Goal: Task Accomplishment & Management: Use online tool/utility

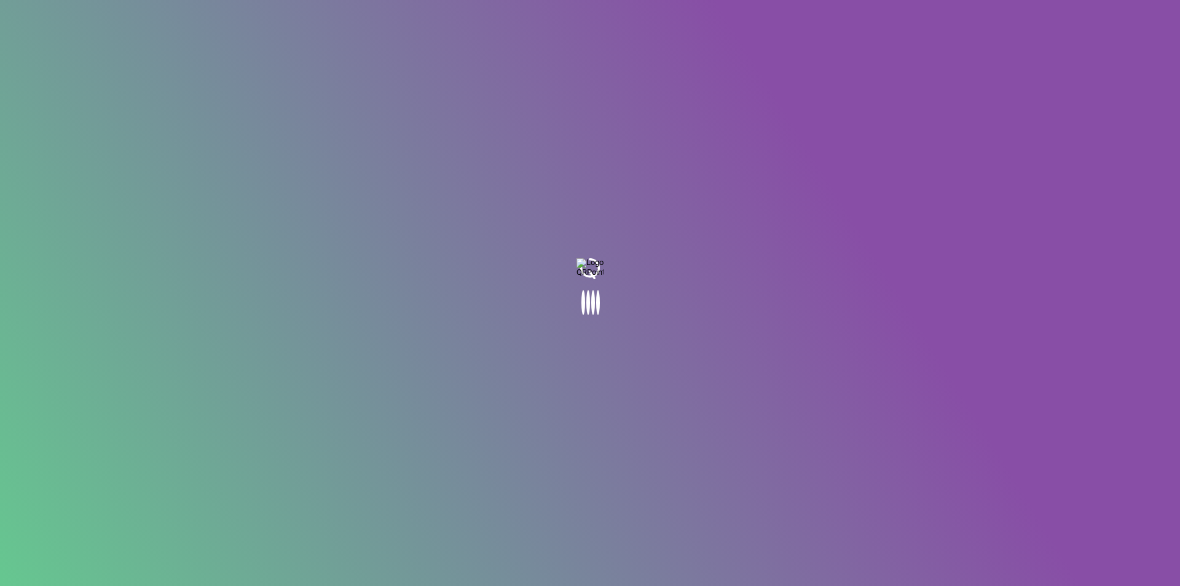
click at [592, 189] on body at bounding box center [590, 293] width 1180 height 586
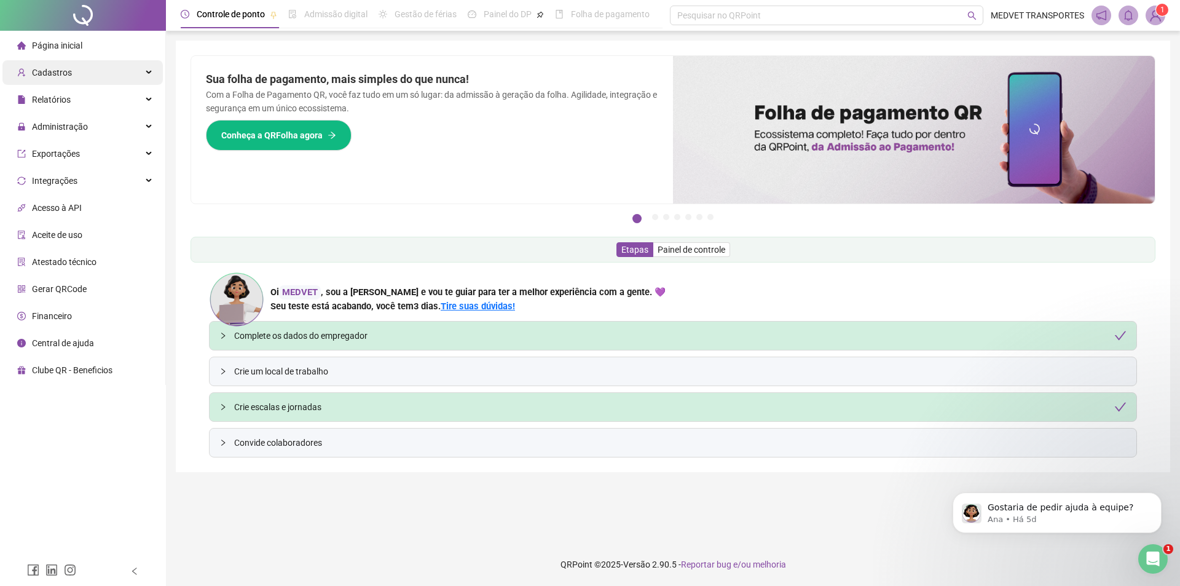
click at [60, 73] on span "Cadastros" at bounding box center [52, 73] width 40 height 10
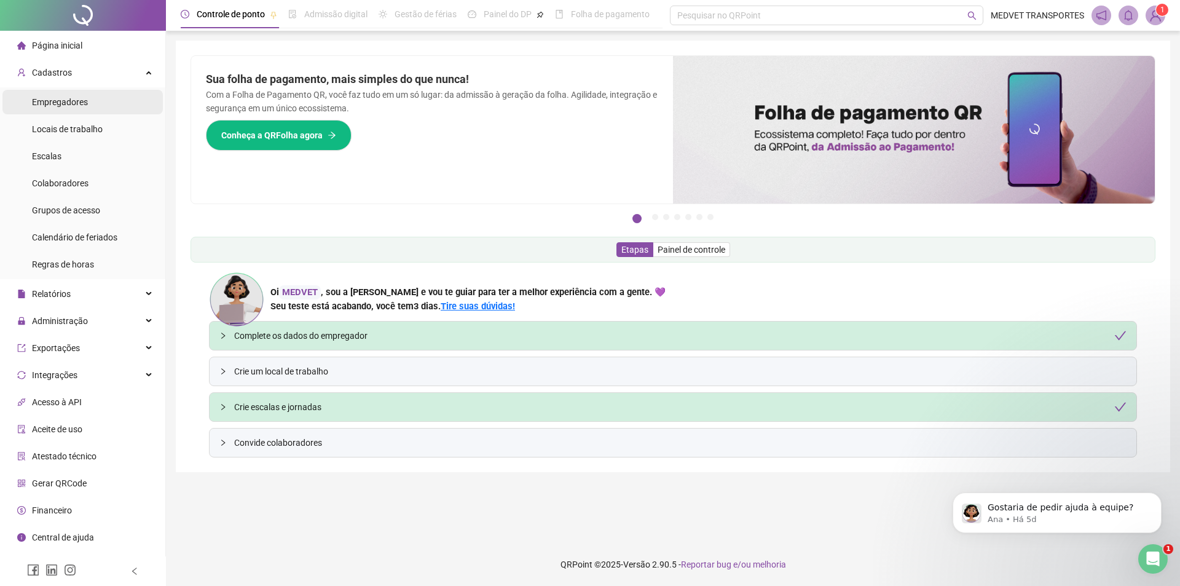
click at [59, 101] on span "Empregadores" at bounding box center [60, 102] width 56 height 10
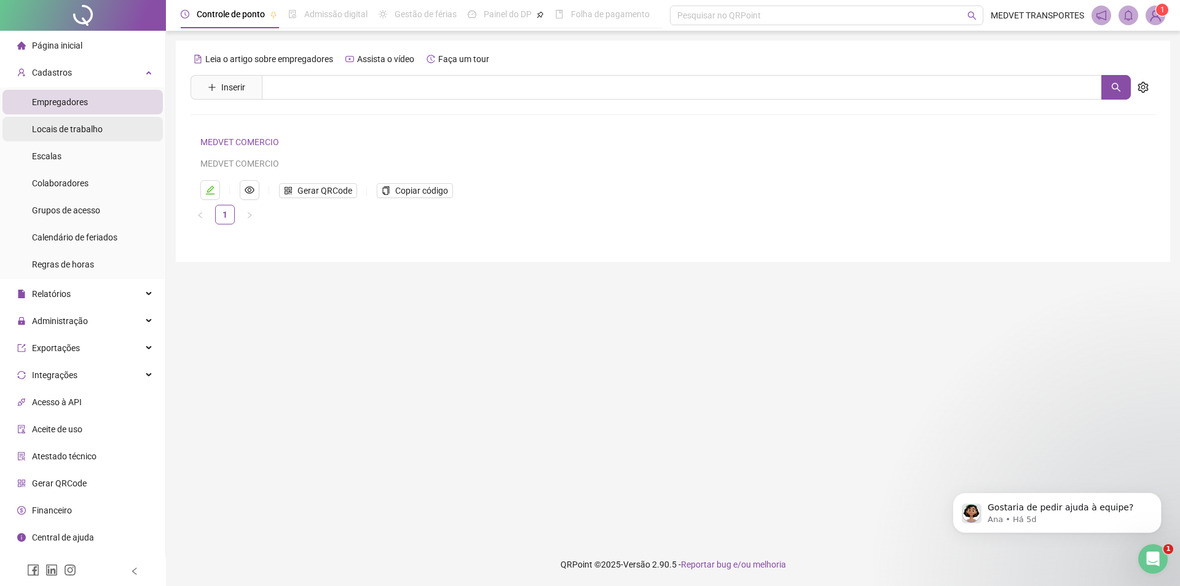
click at [71, 127] on span "Locais de trabalho" at bounding box center [67, 129] width 71 height 10
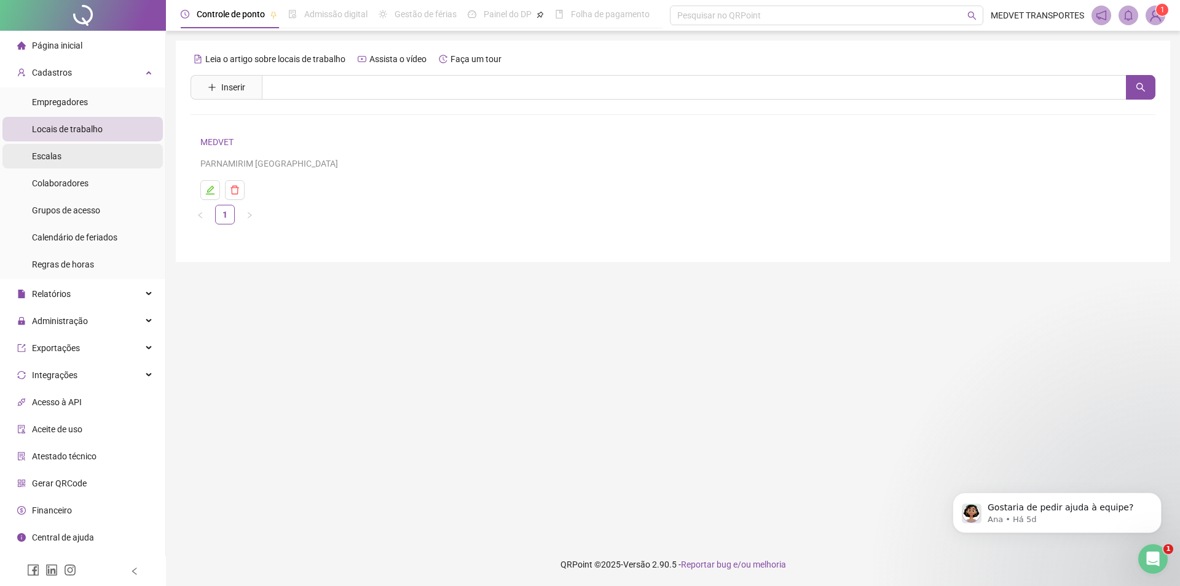
click at [57, 152] on span "Escalas" at bounding box center [47, 156] width 30 height 10
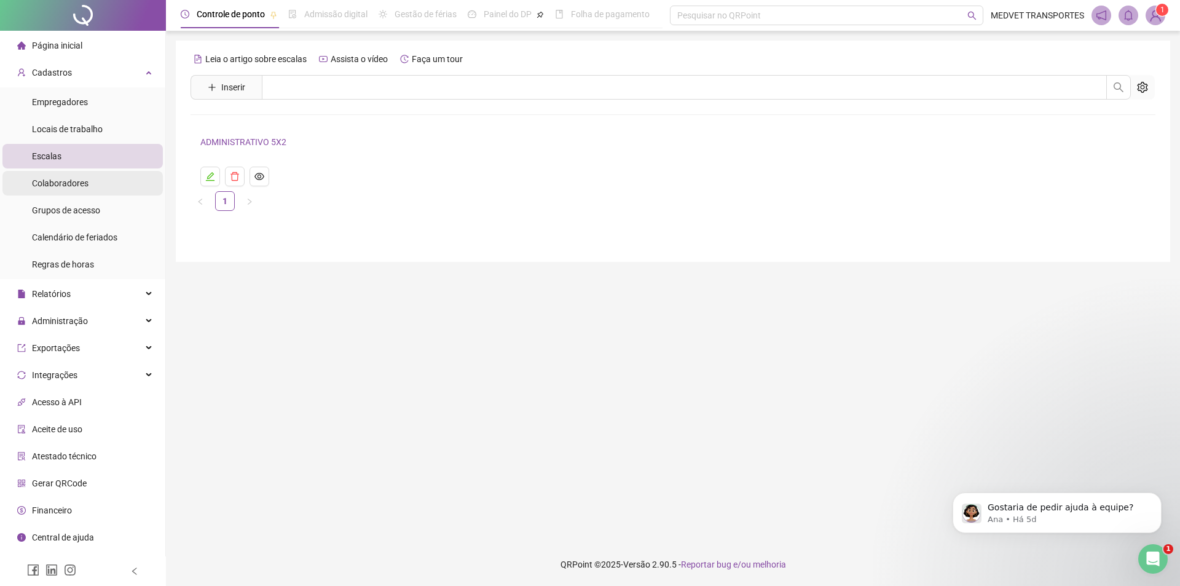
click at [57, 184] on span "Colaboradores" at bounding box center [60, 183] width 57 height 10
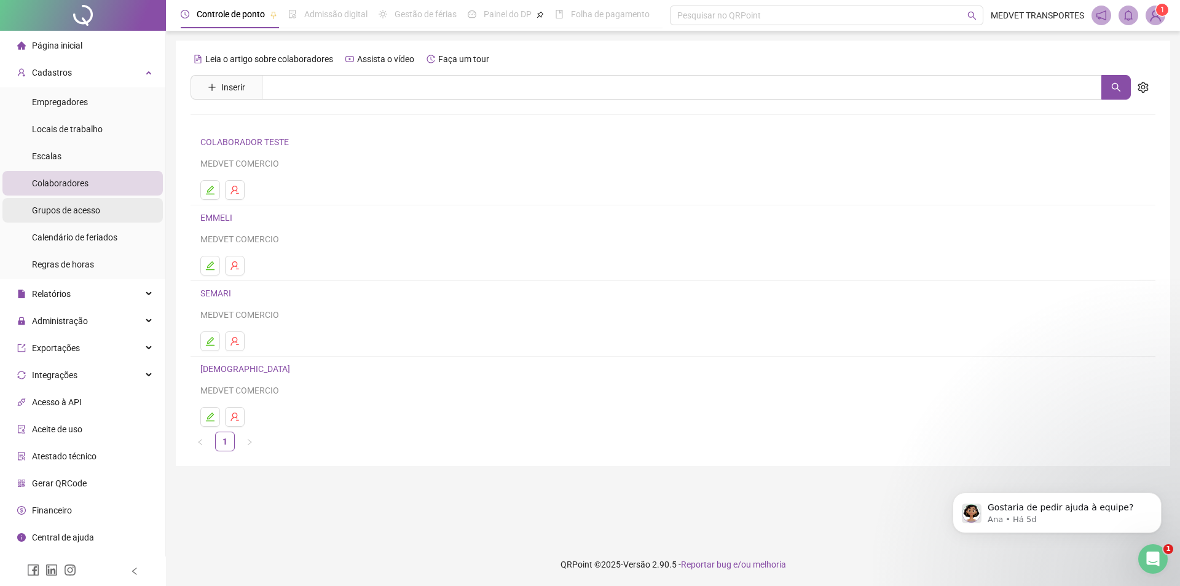
click at [75, 207] on span "Grupos de acesso" at bounding box center [66, 210] width 68 height 10
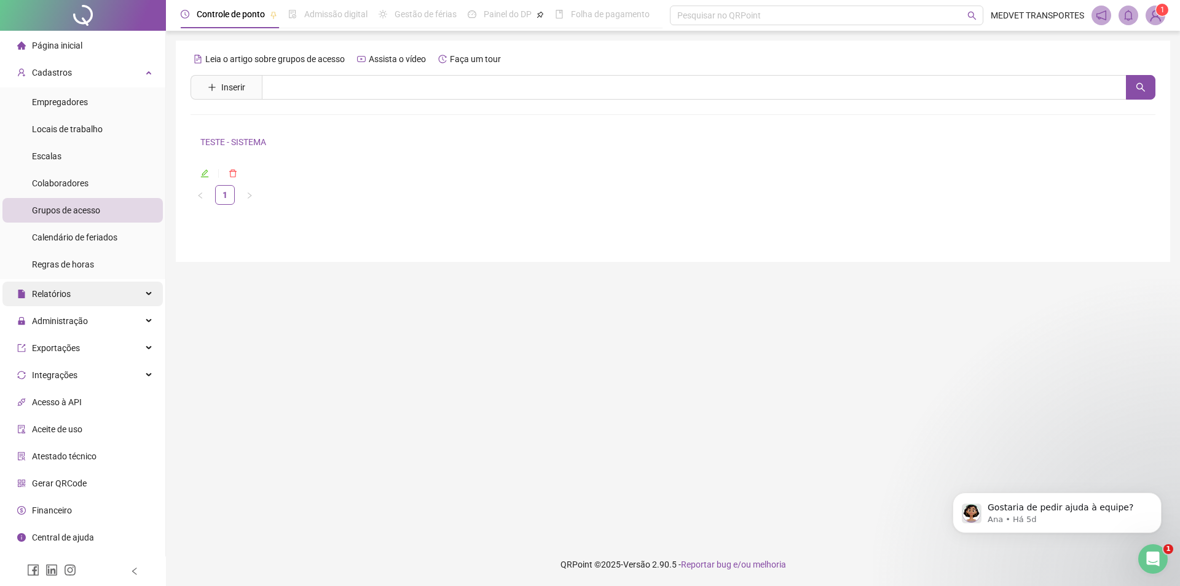
click at [72, 293] on div "Relatórios" at bounding box center [82, 293] width 160 height 25
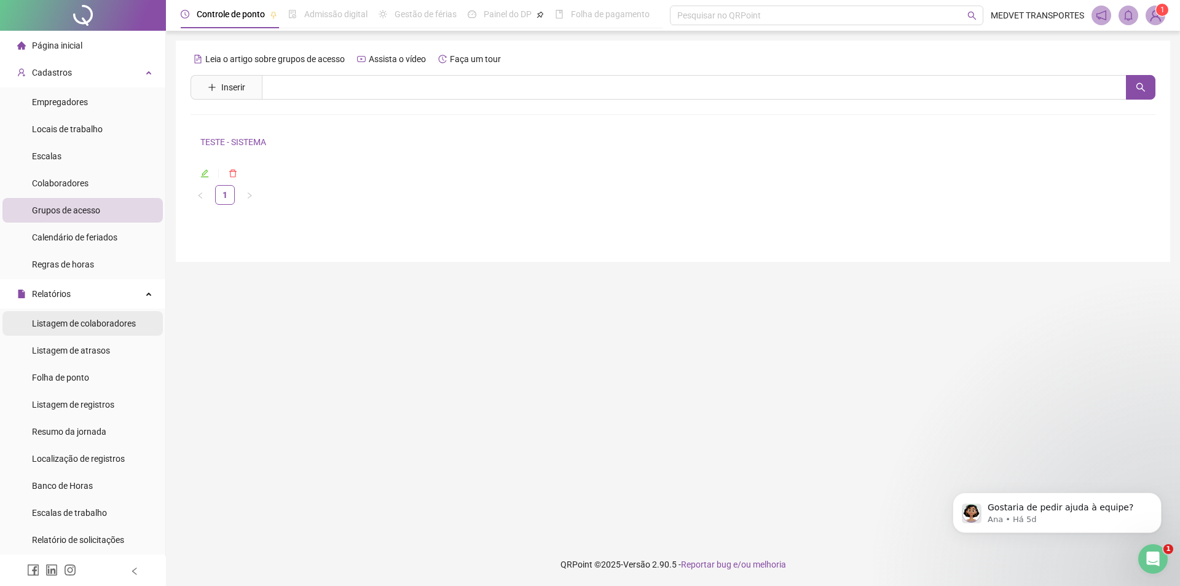
click at [83, 322] on span "Listagem de colaboradores" at bounding box center [84, 323] width 104 height 10
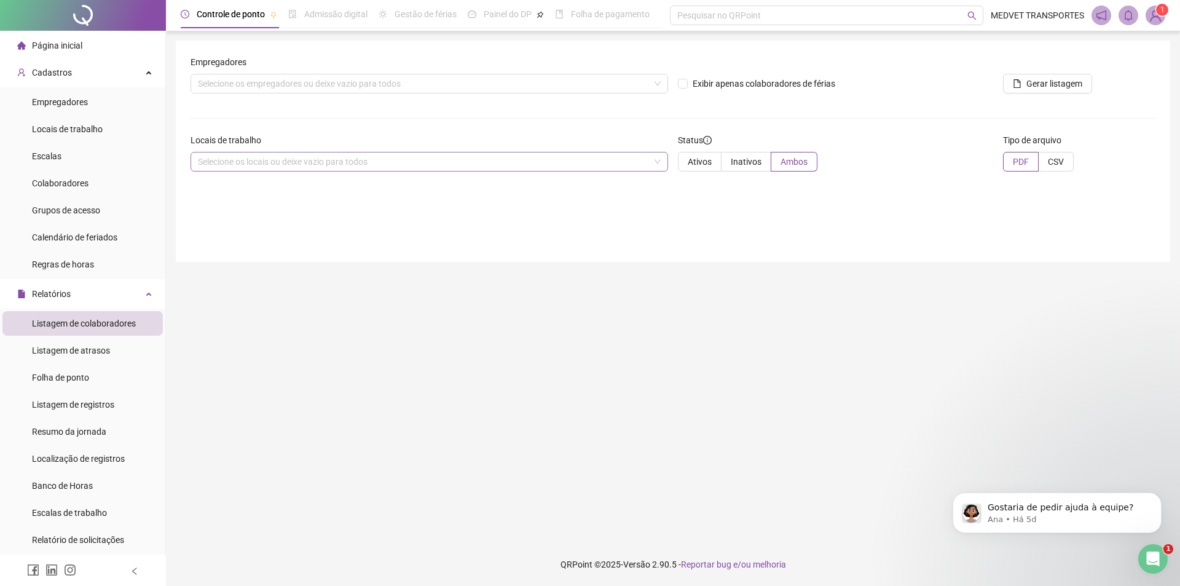
click at [655, 166] on div "Selecione os locais ou deixe vazio para todos" at bounding box center [430, 162] width 478 height 20
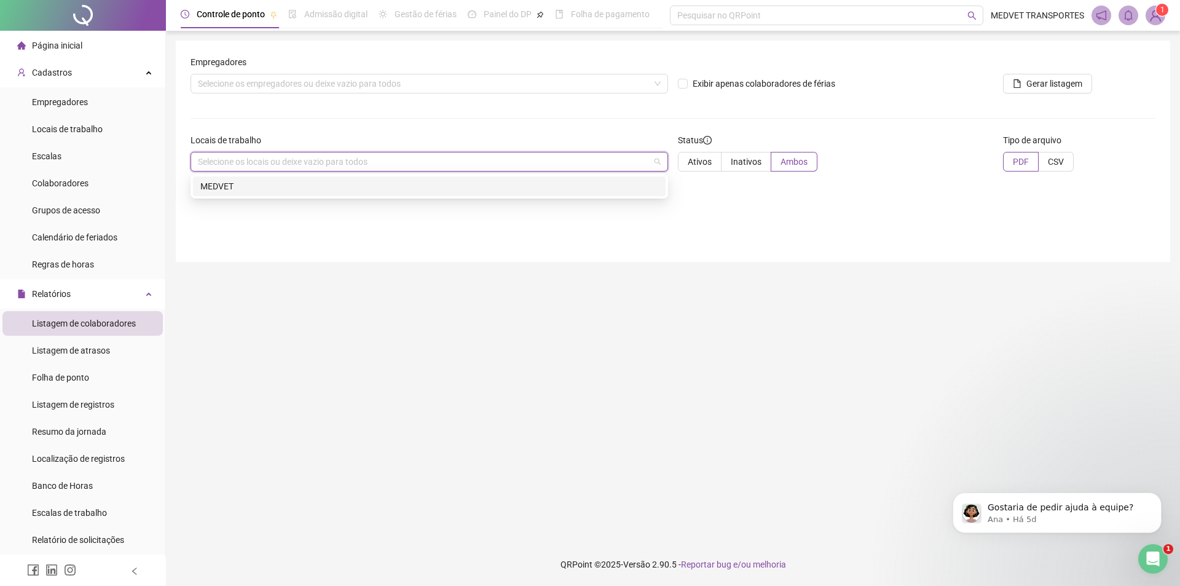
click at [591, 189] on div "MEDVET" at bounding box center [429, 186] width 458 height 14
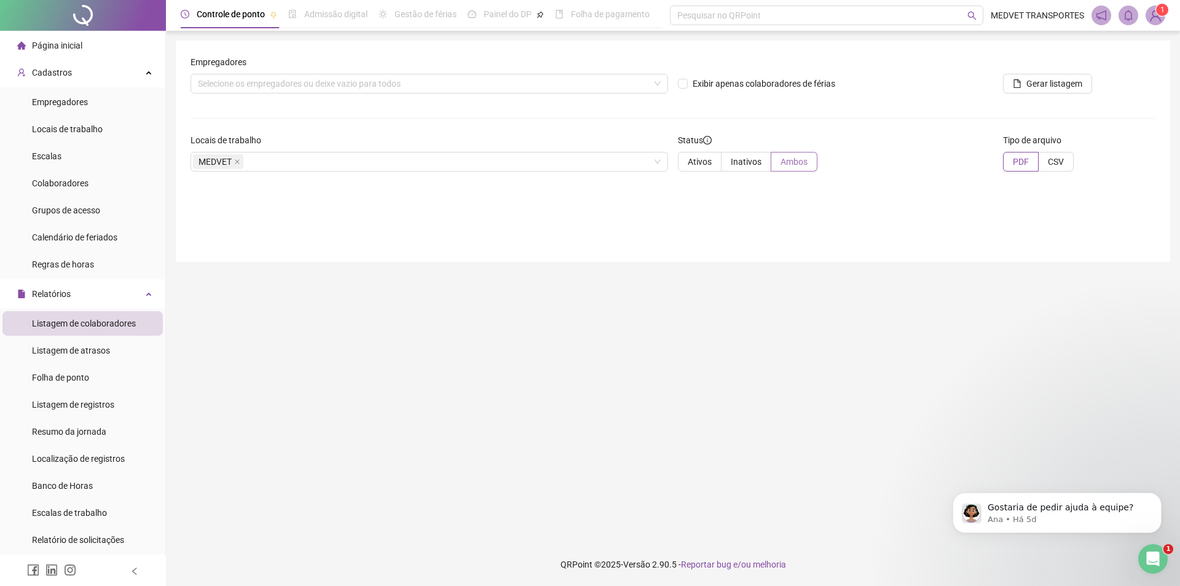
click at [795, 154] on label "Ambos" at bounding box center [794, 162] width 46 height 20
click at [795, 157] on span "Ambos" at bounding box center [794, 162] width 27 height 10
click at [787, 160] on span "Ambos" at bounding box center [794, 162] width 27 height 10
click at [89, 374] on span "Folha de ponto" at bounding box center [60, 377] width 57 height 10
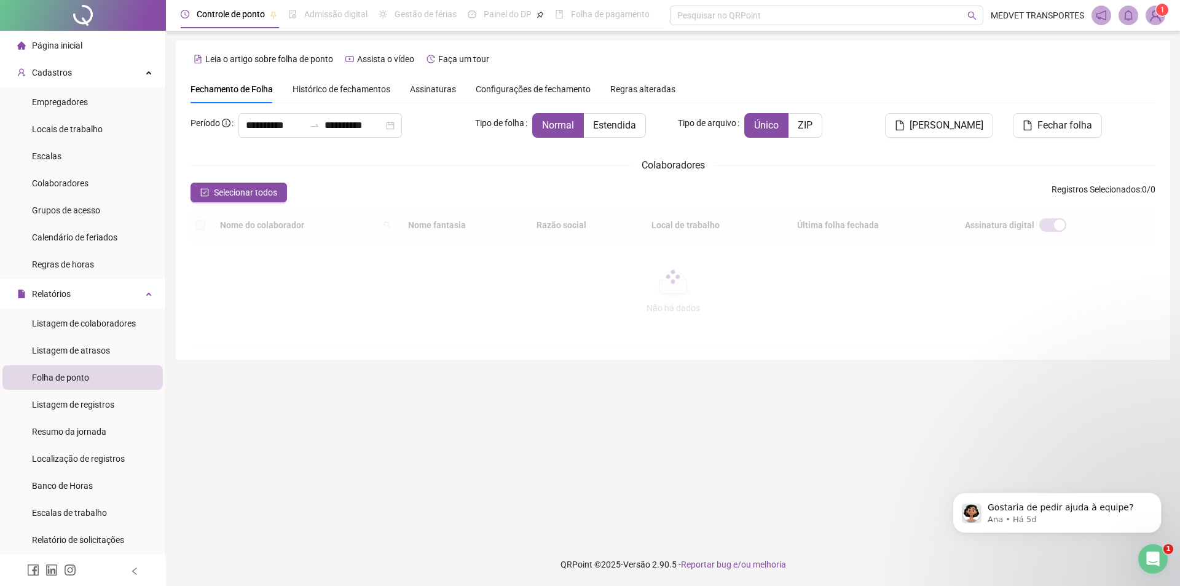
type input "**********"
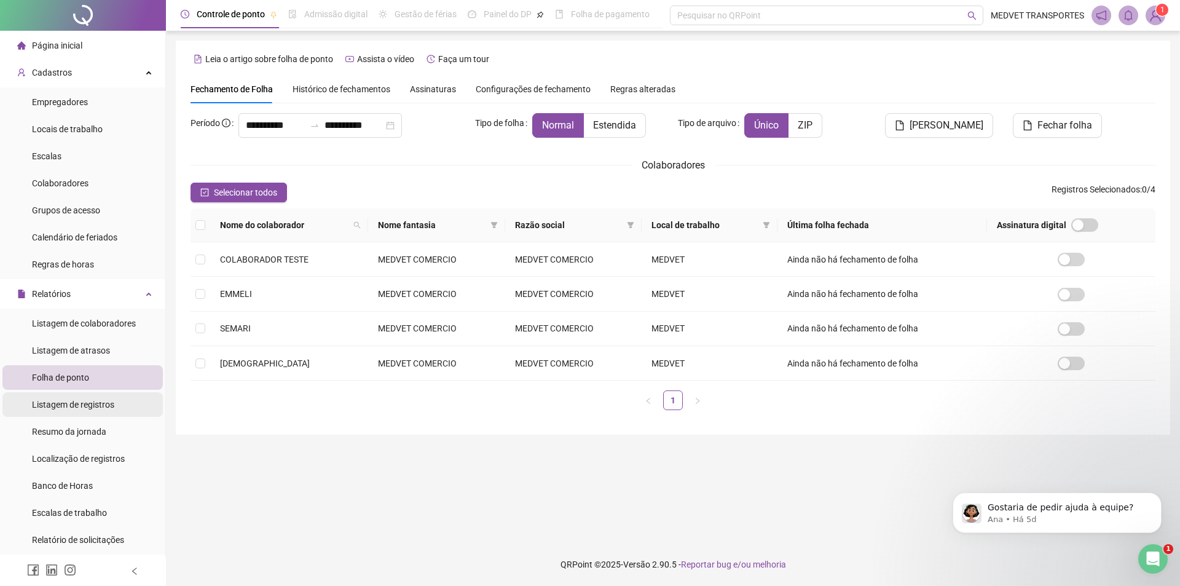
click at [85, 405] on span "Listagem de registros" at bounding box center [73, 405] width 82 height 10
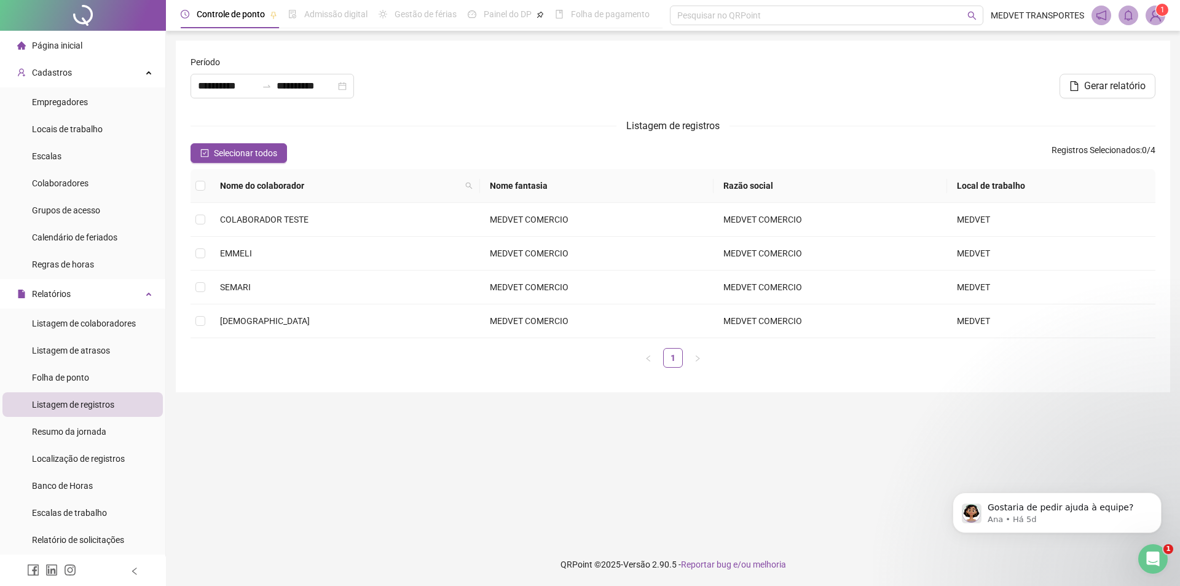
type input "**********"
click at [259, 151] on span "Selecionar todos" at bounding box center [245, 153] width 63 height 14
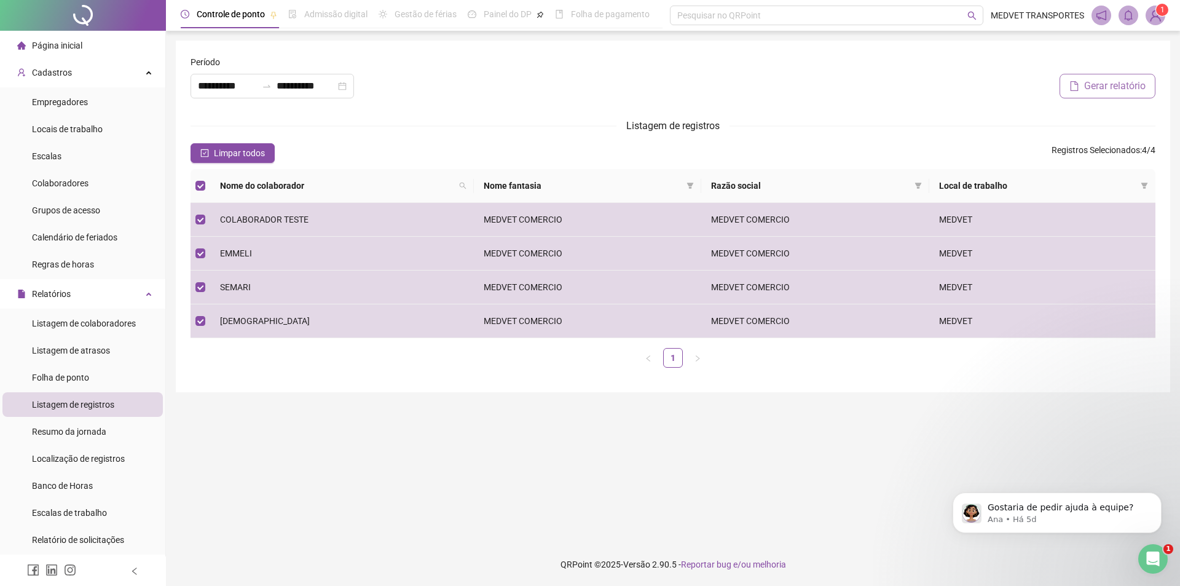
click at [1122, 83] on span "Gerar relatório" at bounding box center [1114, 86] width 61 height 15
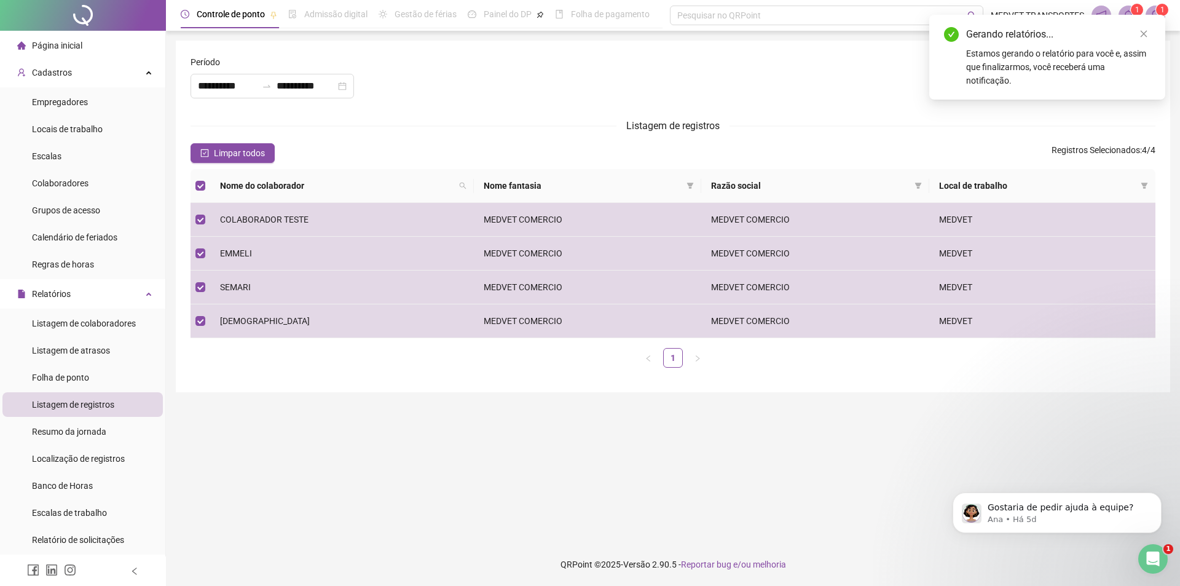
click at [999, 54] on div "Estamos gerando o relatório para você e, assim que finalizarmos, você receberá …" at bounding box center [1058, 67] width 184 height 41
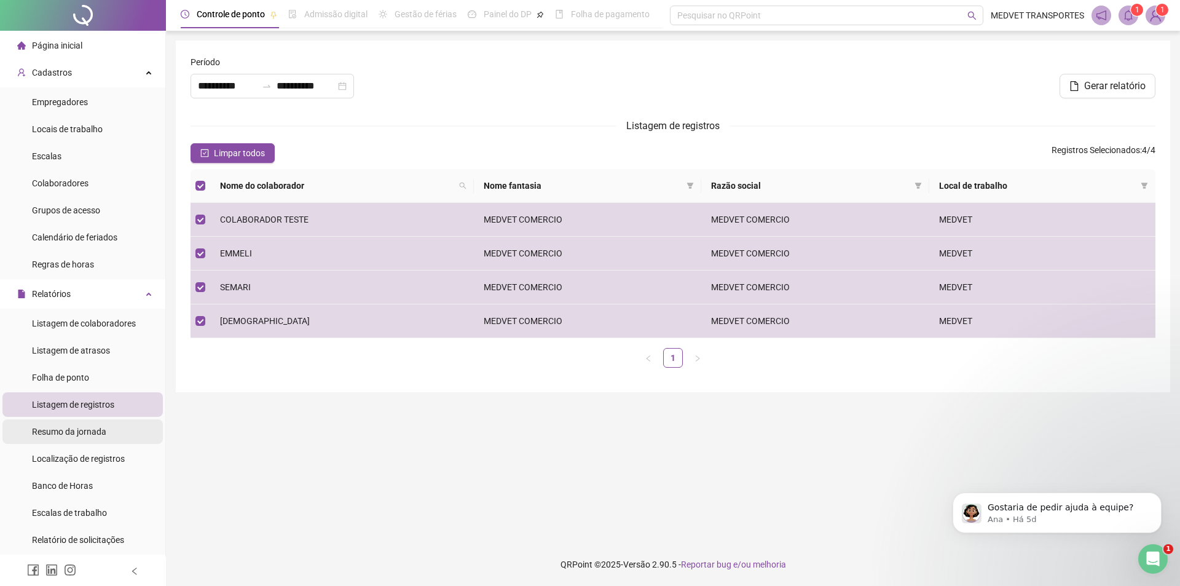
click at [92, 432] on span "Resumo da jornada" at bounding box center [69, 432] width 74 height 10
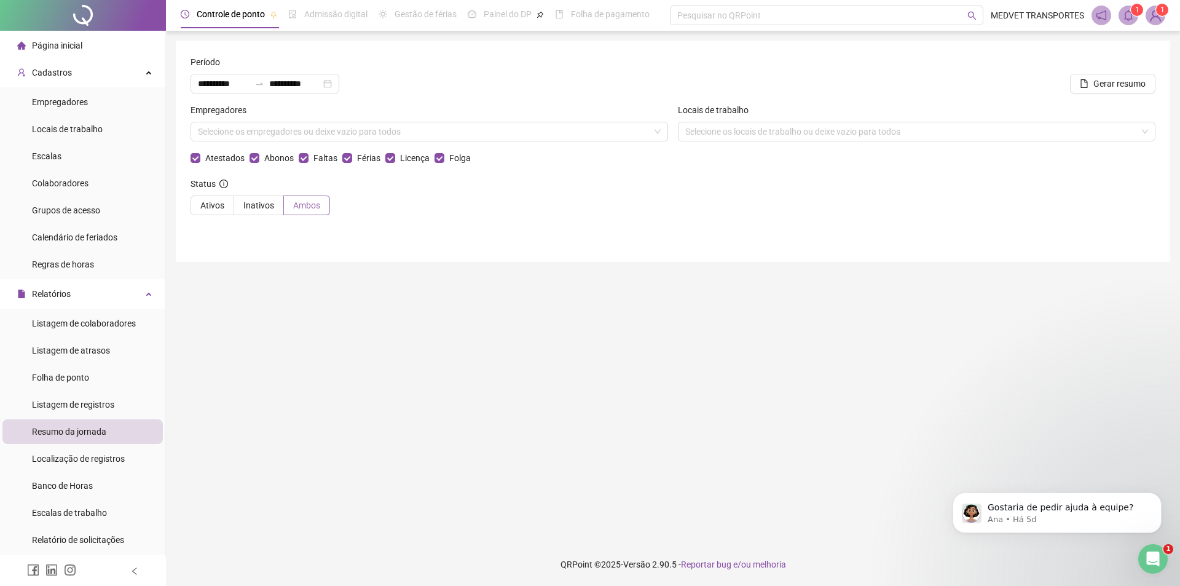
click at [310, 207] on span "Ambos" at bounding box center [306, 205] width 27 height 10
click at [1124, 84] on span "Gerar resumo" at bounding box center [1119, 84] width 52 height 14
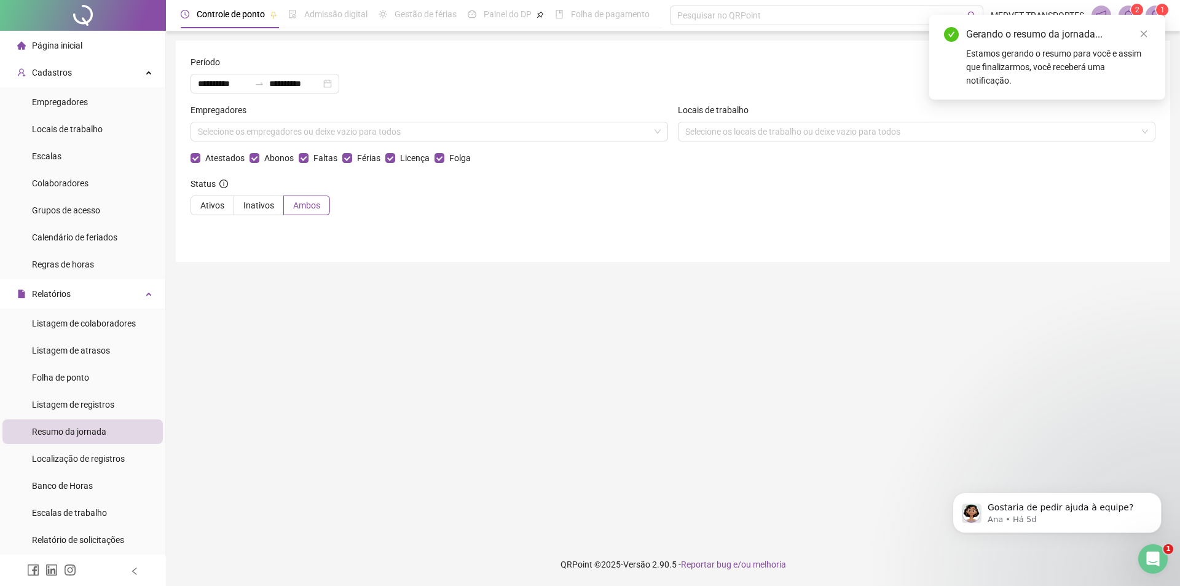
click at [988, 40] on div "Gerando o resumo da jornada..." at bounding box center [1058, 34] width 184 height 15
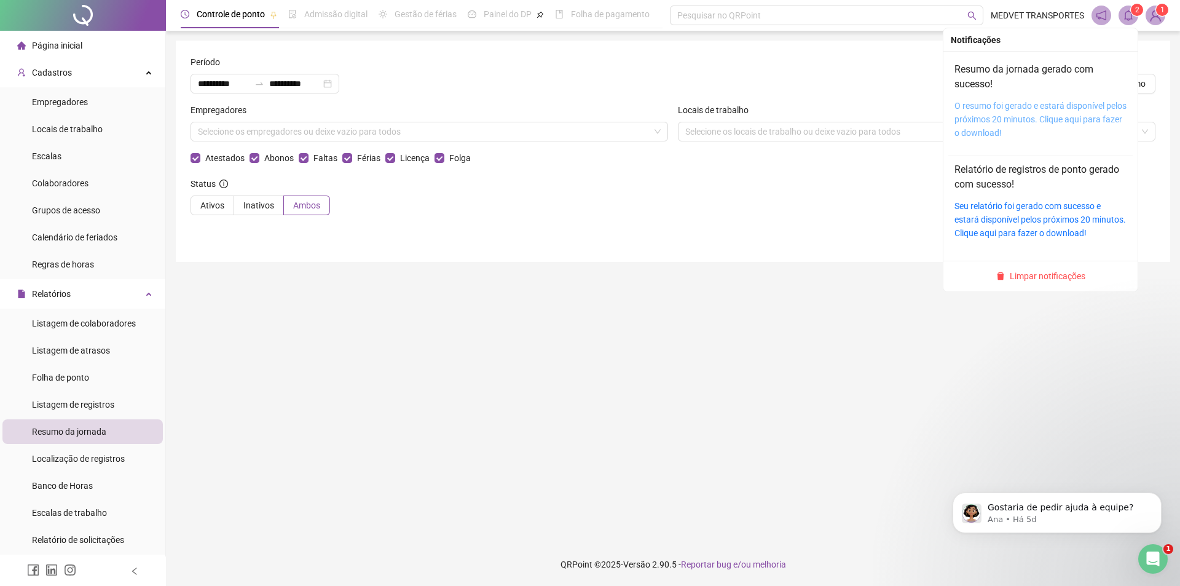
click at [1058, 114] on link "O resumo foi gerado e estará disponível pelos próximos 20 minutos. Clique aqui …" at bounding box center [1041, 119] width 172 height 37
